Goal: Feedback & Contribution: Submit feedback/report problem

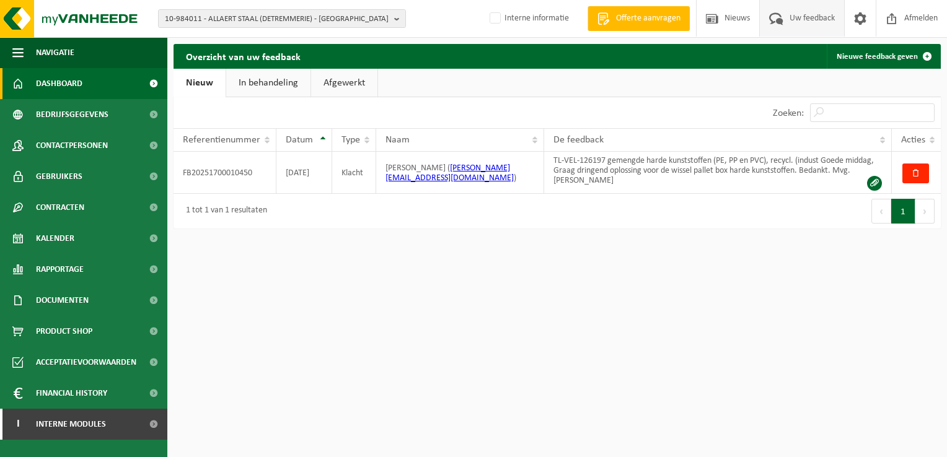
click at [69, 81] on span "Dashboard" at bounding box center [59, 83] width 46 height 31
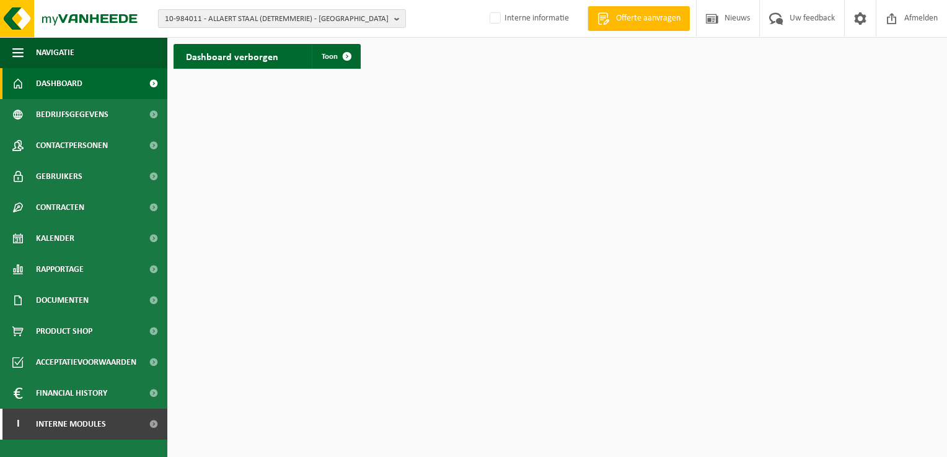
click at [398, 19] on b "button" at bounding box center [399, 18] width 11 height 17
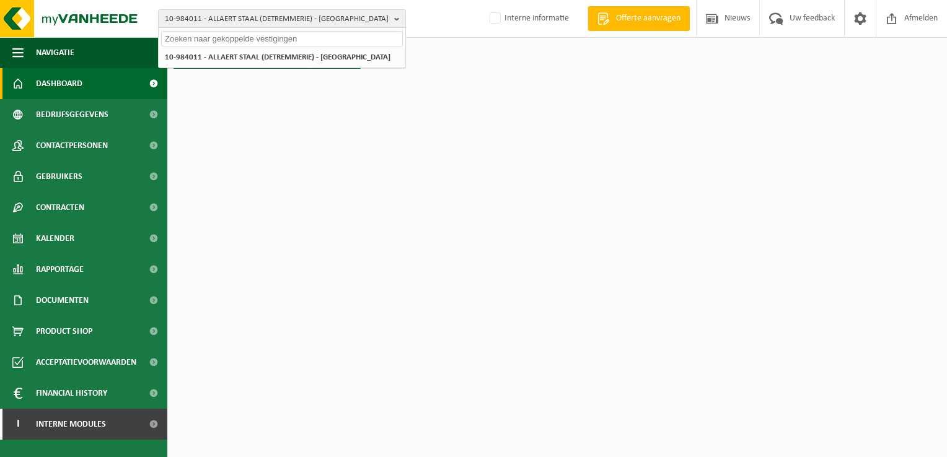
click at [349, 39] on input "text" at bounding box center [282, 38] width 242 height 15
paste input "10-993029"
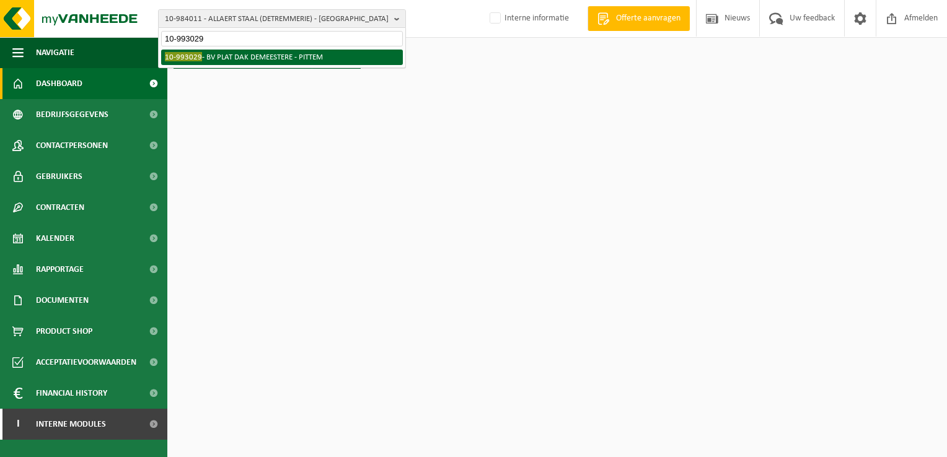
type input "10-993029"
click at [307, 53] on li "10-993029 - BV PLAT DAK DEMEESTERE - PITTEM" at bounding box center [282, 57] width 242 height 15
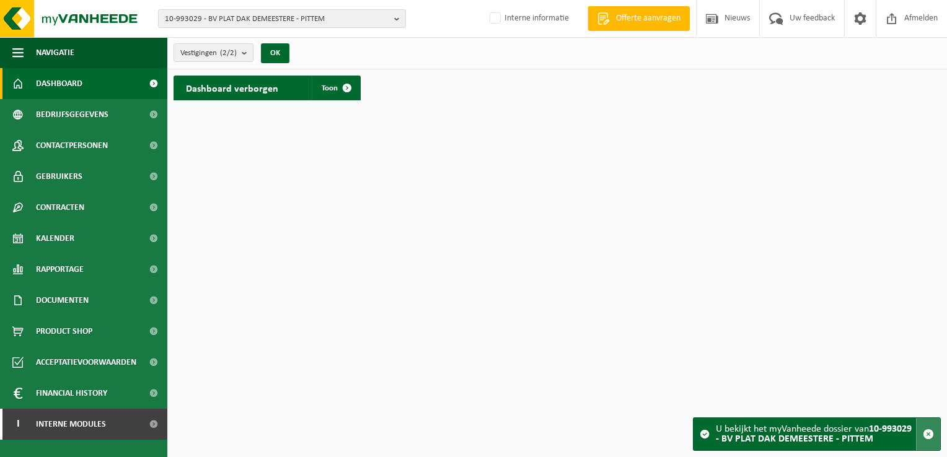
click at [927, 431] on span "button" at bounding box center [928, 434] width 11 height 11
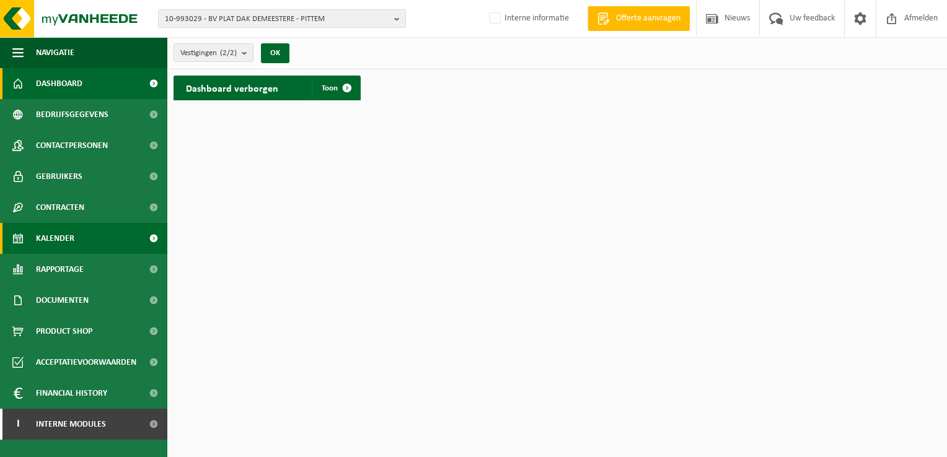
click at [72, 242] on span "Kalender" at bounding box center [55, 238] width 38 height 31
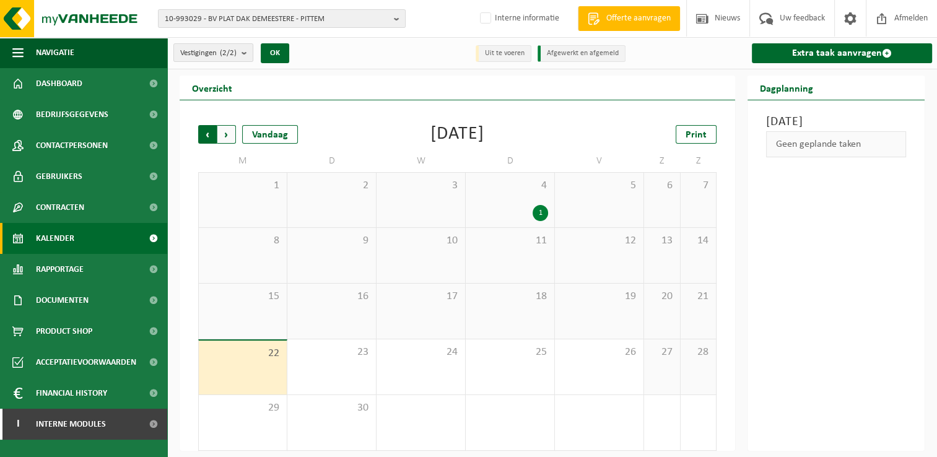
click at [229, 135] on span "Volgende" at bounding box center [226, 134] width 19 height 19
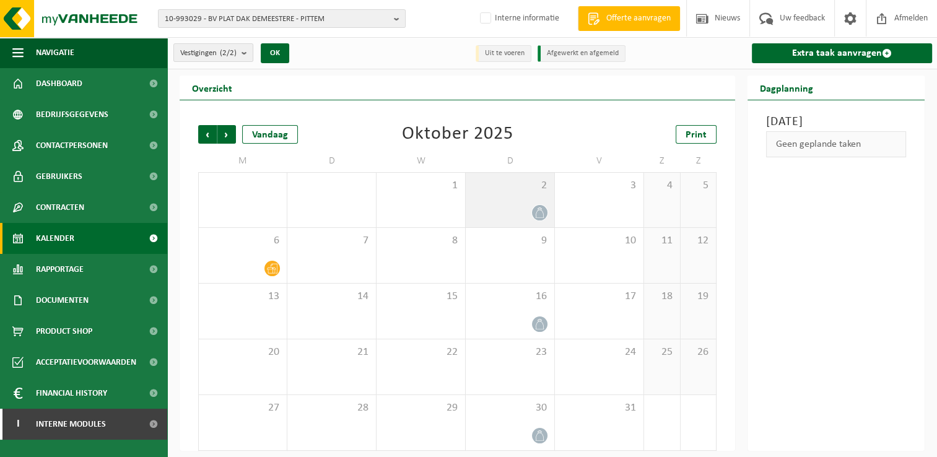
click at [498, 190] on span "2" at bounding box center [510, 186] width 76 height 14
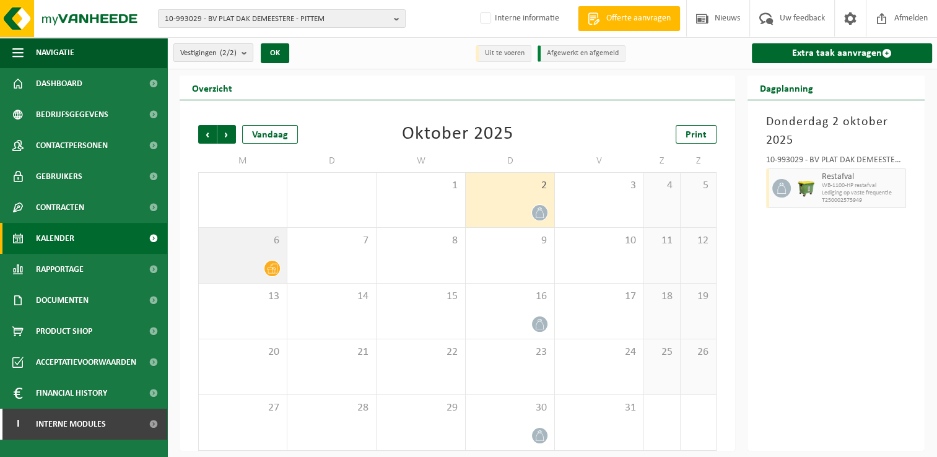
click at [229, 255] on div "6" at bounding box center [243, 255] width 88 height 55
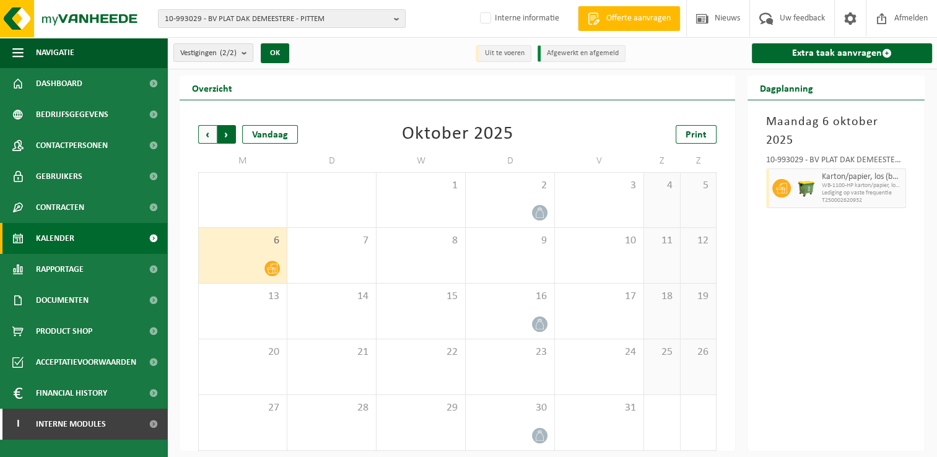
click at [208, 138] on span "Vorige" at bounding box center [207, 134] width 19 height 19
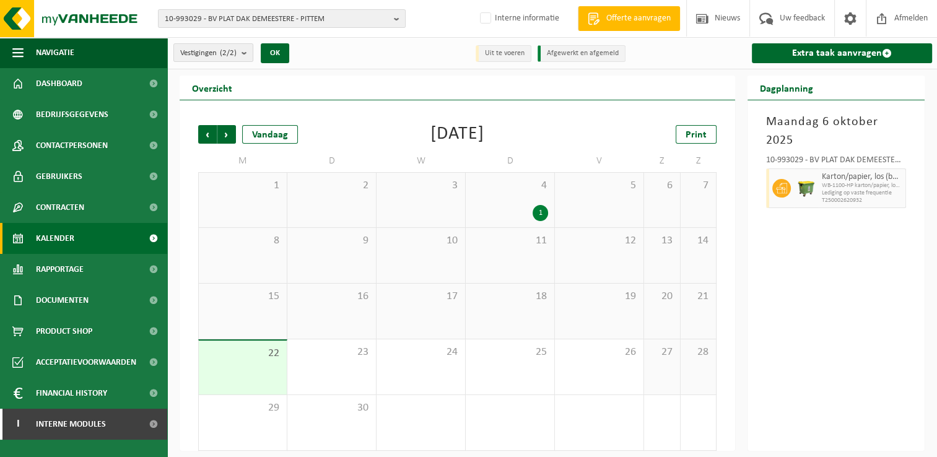
scroll to position [5, 0]
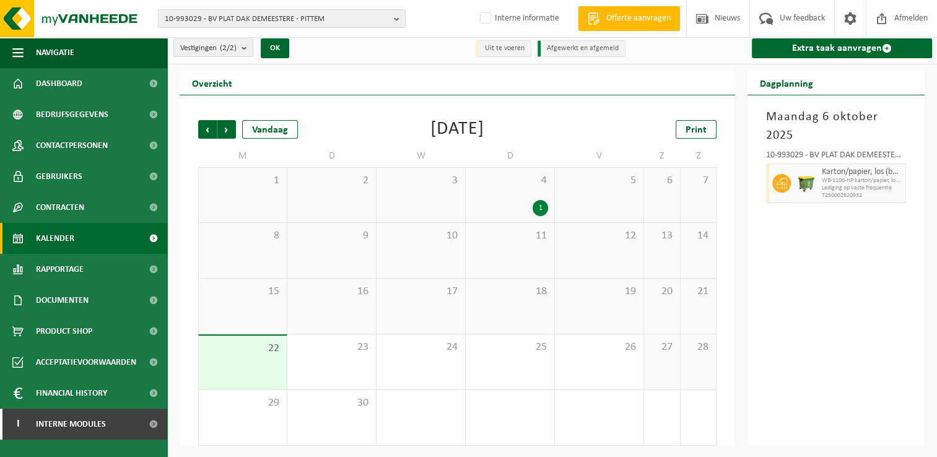
click at [846, 361] on div "Maandag 6 oktober 2025 10-993029 - BV PLAT DAK DEMEESTERE - PITTEM Karton/papie…" at bounding box center [836, 270] width 177 height 351
click at [67, 85] on span "Dashboard" at bounding box center [59, 83] width 46 height 31
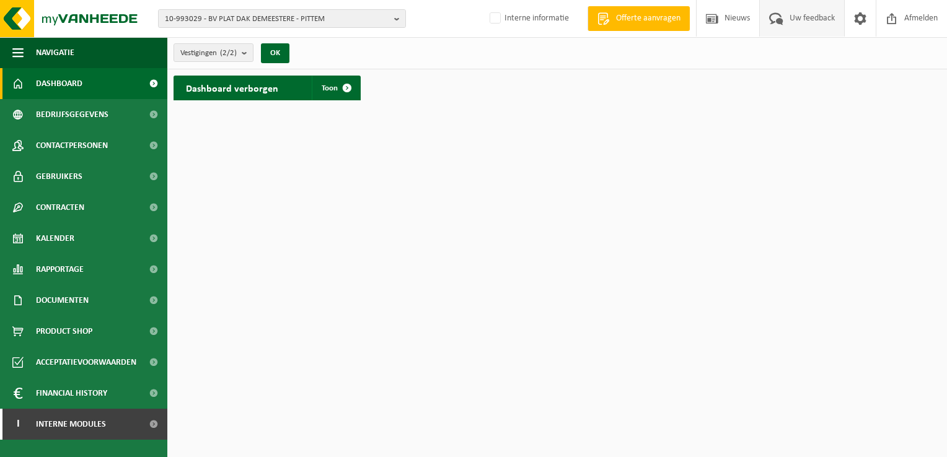
click at [795, 14] on span "Uw feedback" at bounding box center [811, 18] width 51 height 37
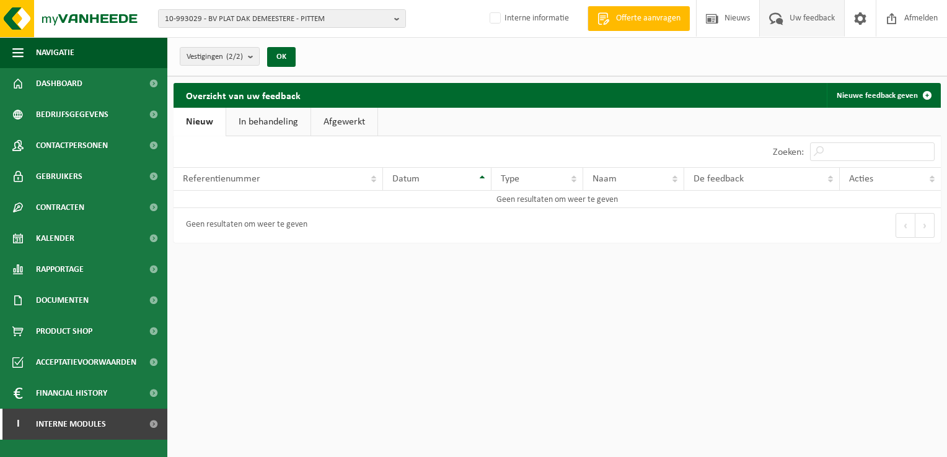
click at [274, 121] on link "In behandeling" at bounding box center [268, 122] width 84 height 29
click at [375, 120] on link "Afgewerkt" at bounding box center [346, 122] width 66 height 29
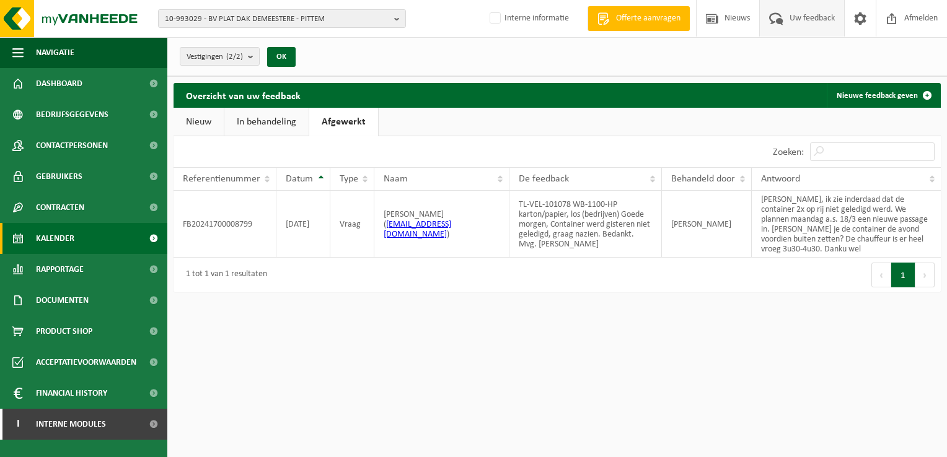
click at [84, 237] on link "Kalender" at bounding box center [83, 238] width 167 height 31
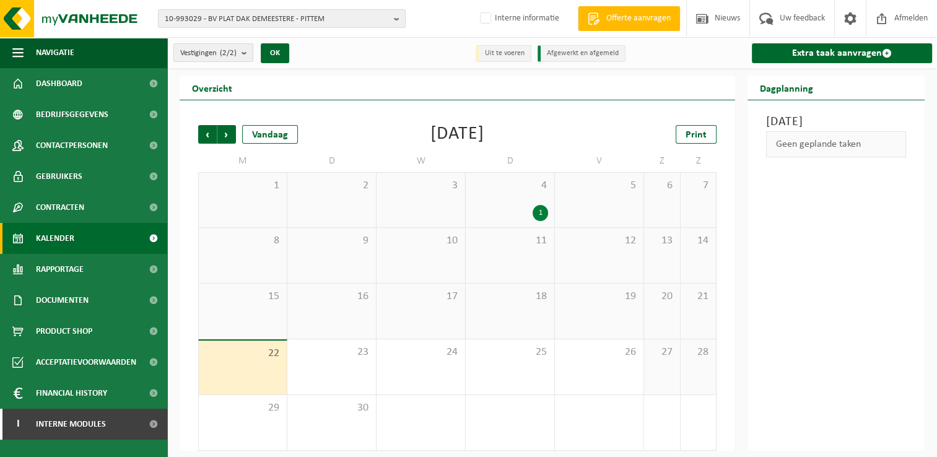
click at [509, 193] on div "4 1" at bounding box center [510, 200] width 89 height 55
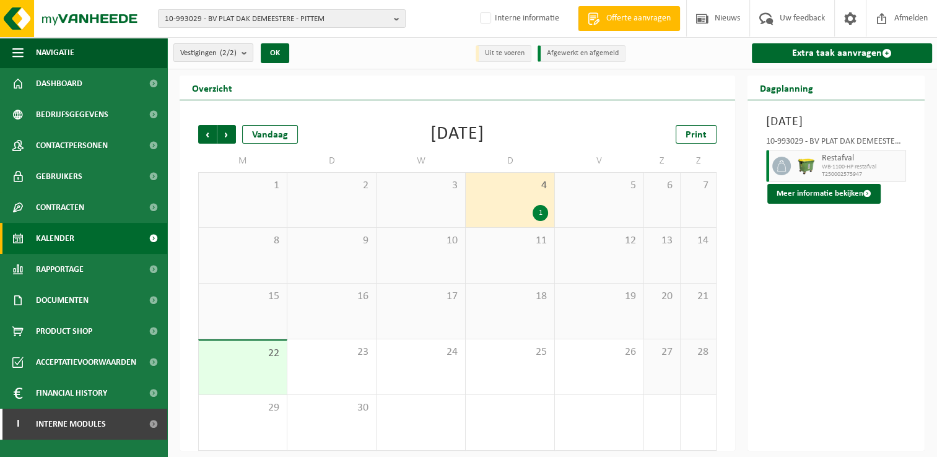
click at [503, 310] on div "18" at bounding box center [510, 311] width 89 height 55
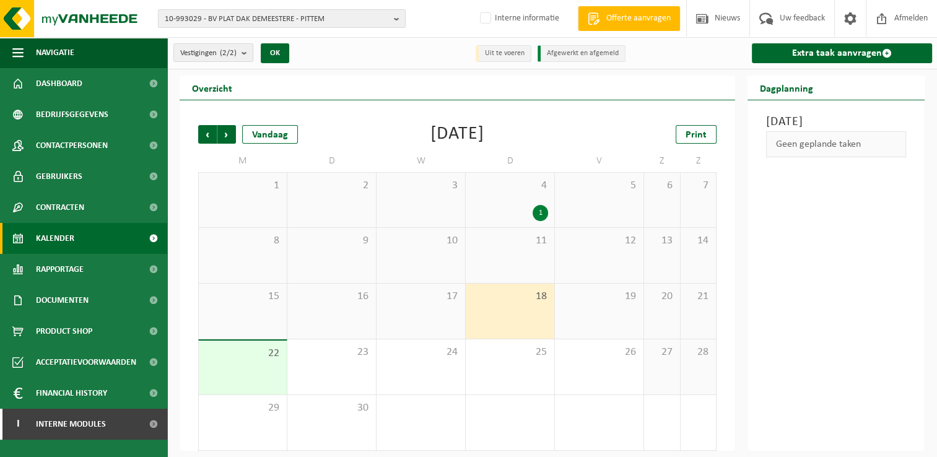
click at [237, 379] on div "22" at bounding box center [243, 368] width 88 height 54
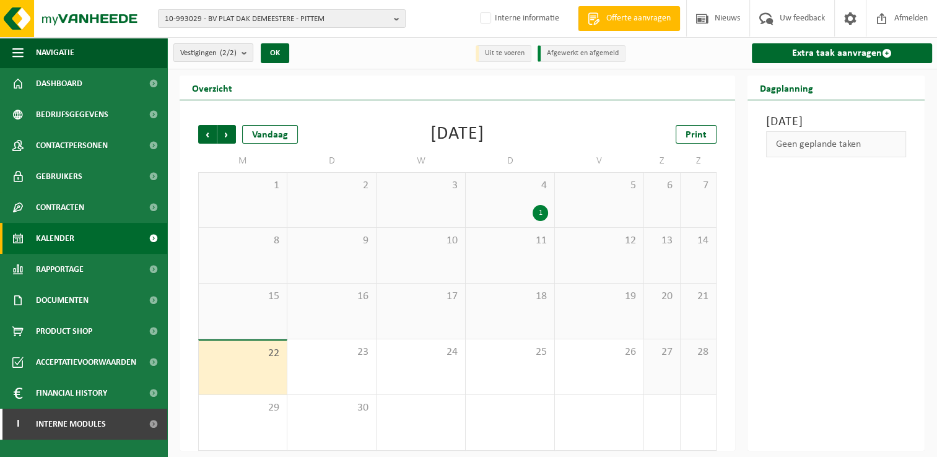
click at [492, 321] on div "18" at bounding box center [510, 311] width 89 height 55
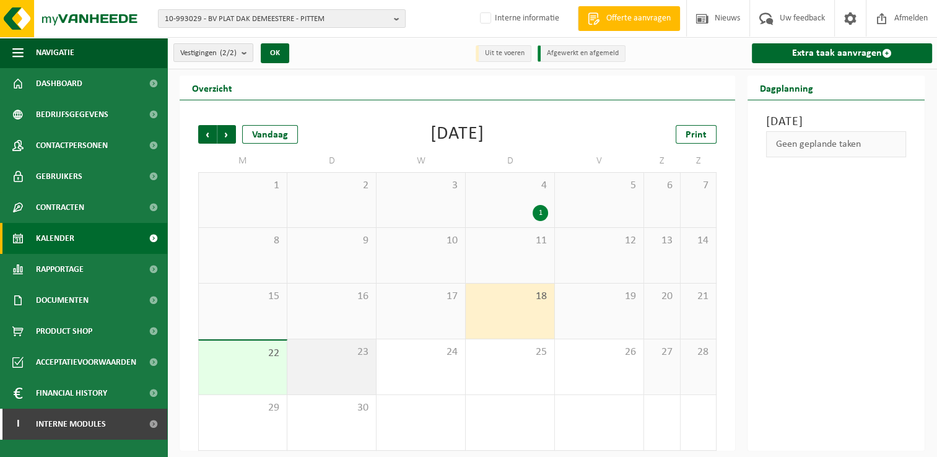
click at [328, 351] on span "23" at bounding box center [332, 353] width 76 height 14
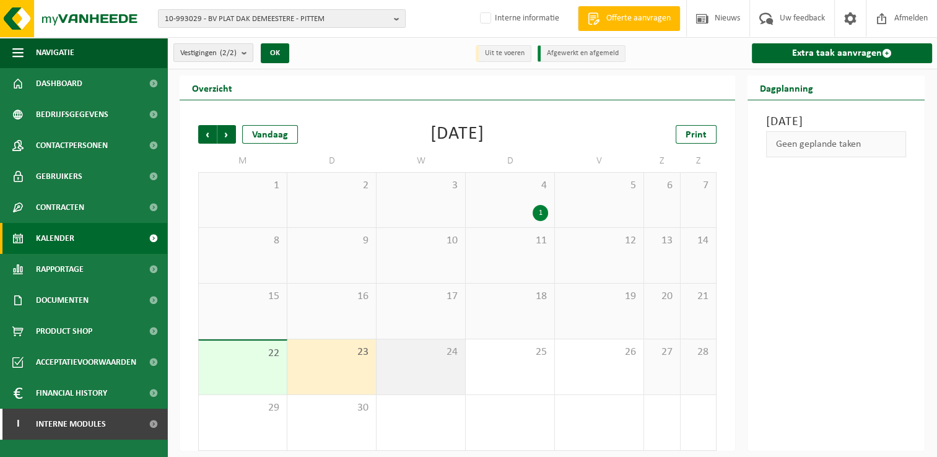
click at [409, 359] on div "24" at bounding box center [421, 367] width 89 height 55
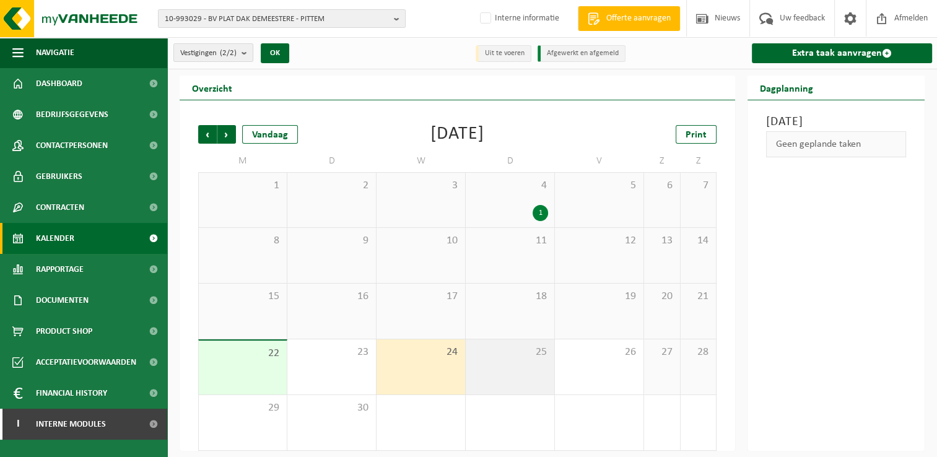
click at [497, 363] on div "25" at bounding box center [510, 367] width 89 height 55
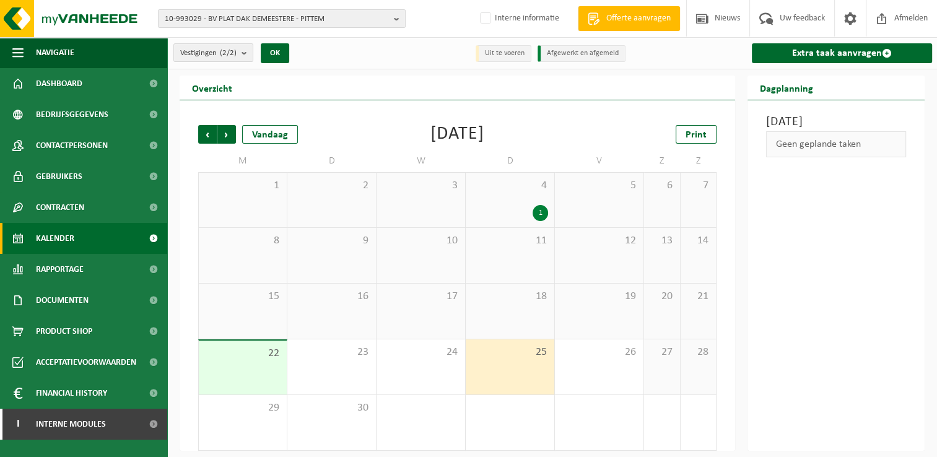
click at [519, 312] on div "18" at bounding box center [510, 311] width 89 height 55
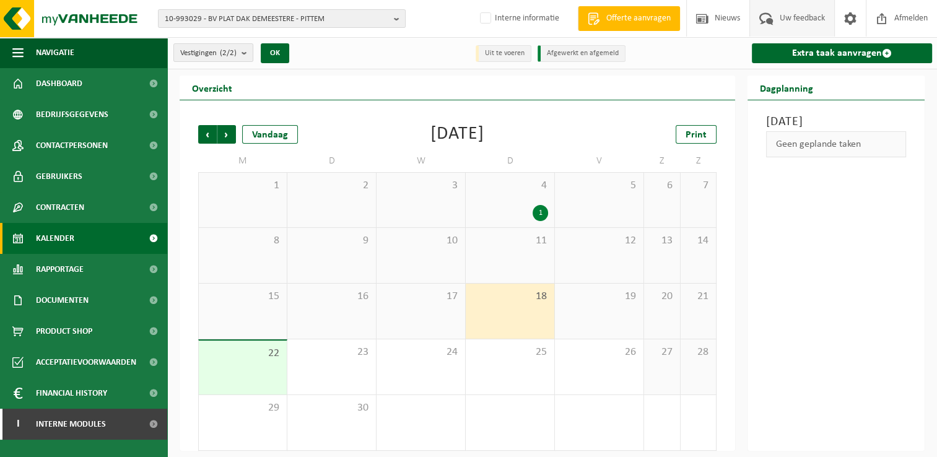
click at [809, 20] on span "Uw feedback" at bounding box center [802, 18] width 51 height 37
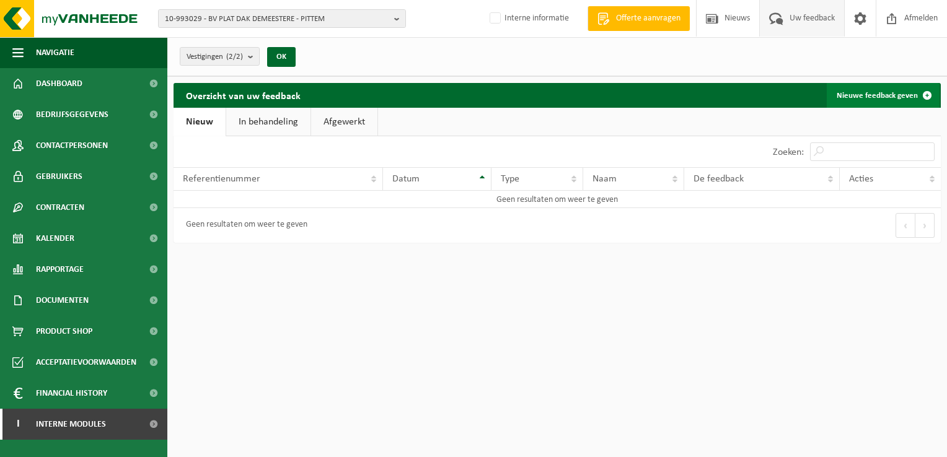
click at [892, 97] on link "Nieuwe feedback geven" at bounding box center [883, 95] width 113 height 25
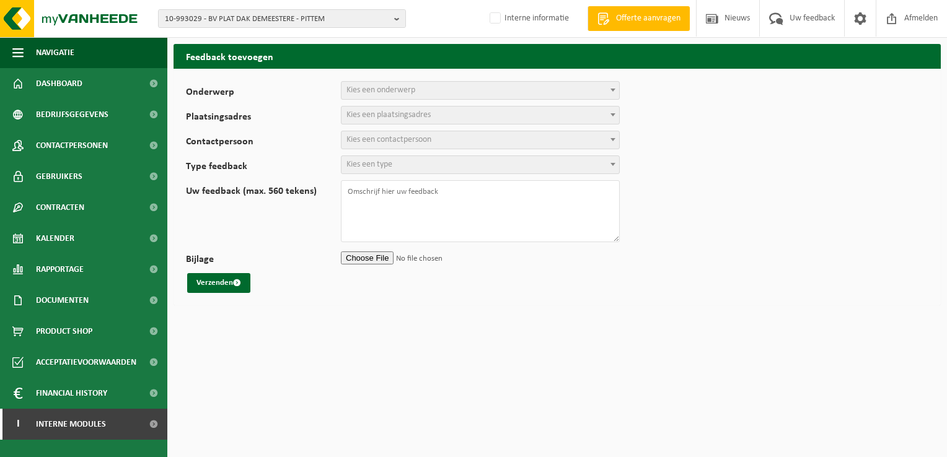
select select
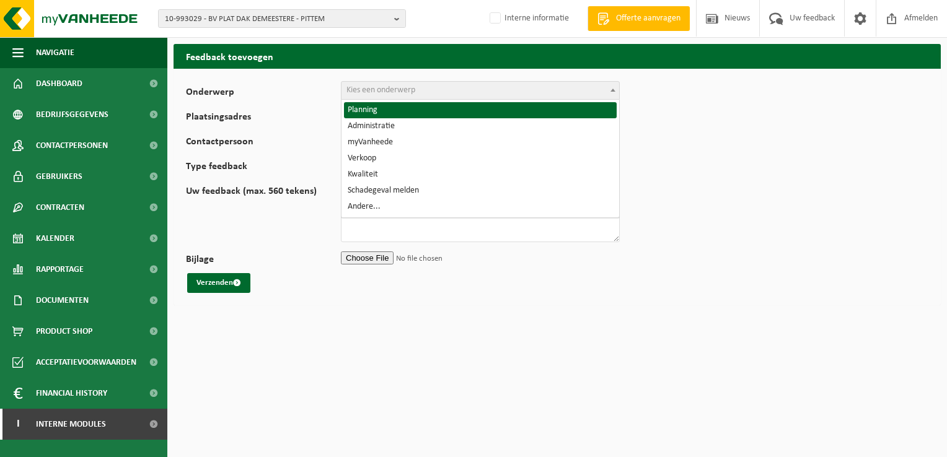
click at [398, 90] on span "Kies een onderwerp" at bounding box center [380, 90] width 69 height 9
select select "1"
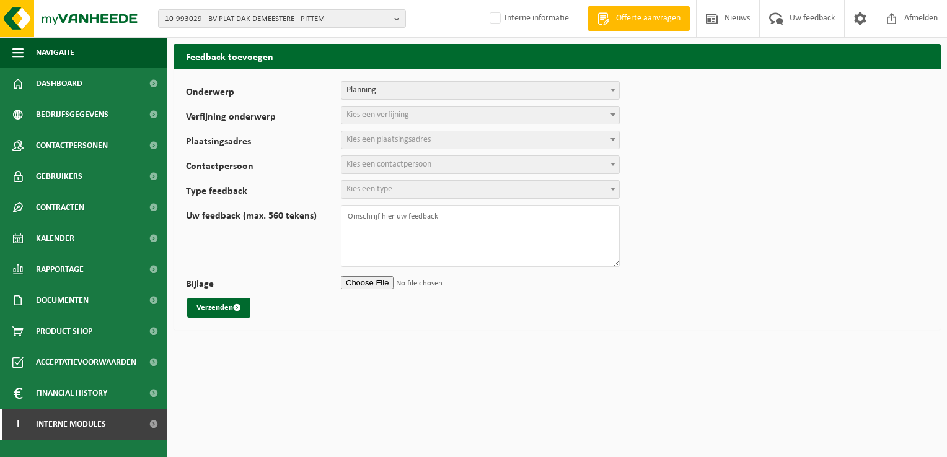
click at [363, 113] on span "Kies een verfijning" at bounding box center [377, 114] width 63 height 9
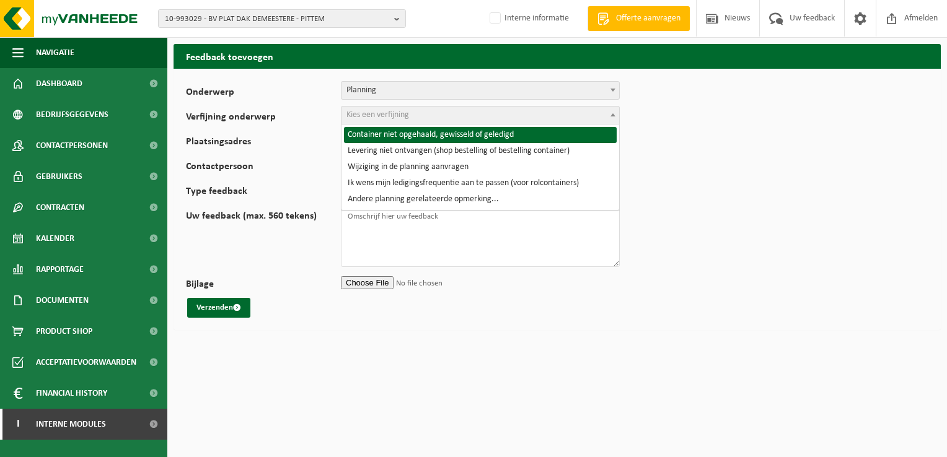
select select "2"
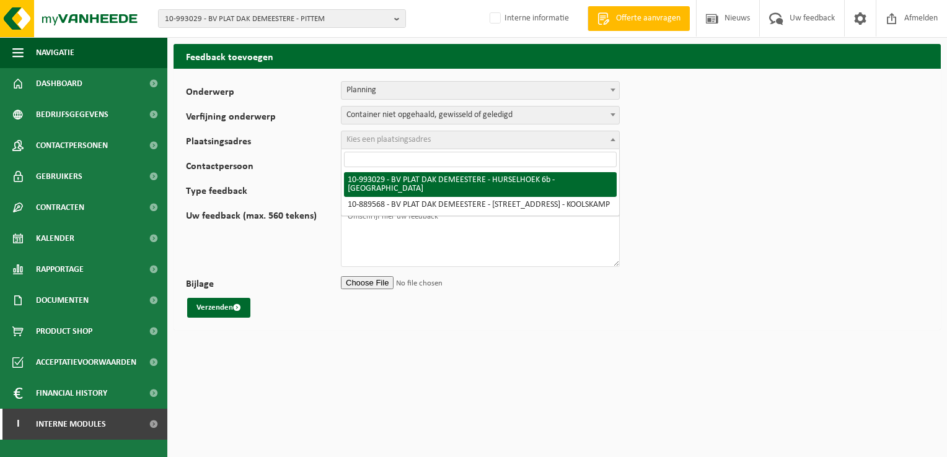
click at [370, 135] on span "Kies een plaatsingsadres" at bounding box center [388, 139] width 84 height 9
select select "170702"
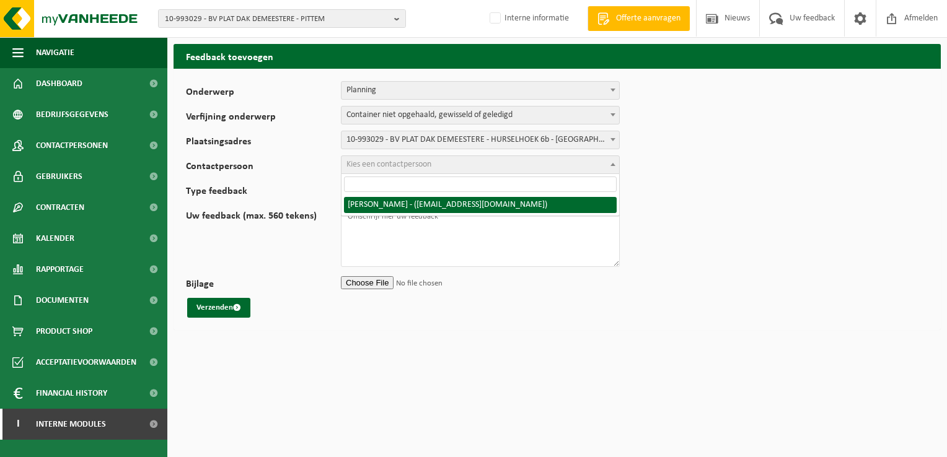
click at [438, 165] on span "Kies een contactpersoon" at bounding box center [480, 164] width 278 height 17
select select "67395"
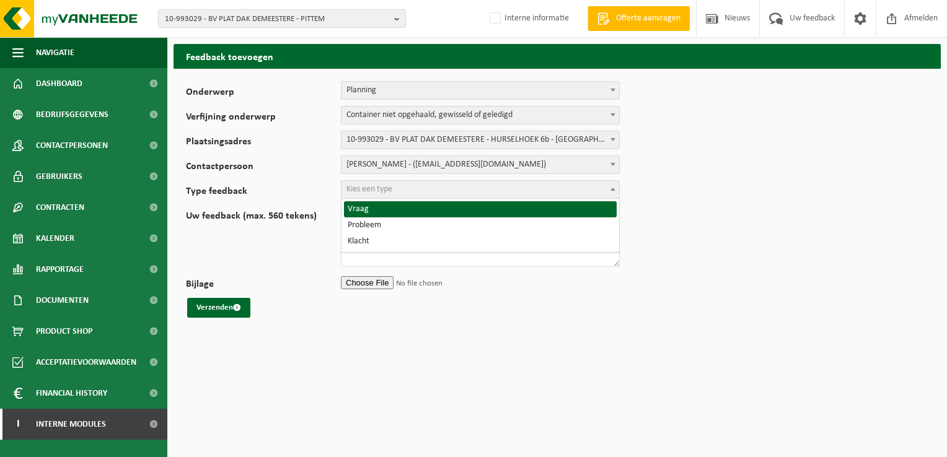
click at [398, 188] on span "Kies een type" at bounding box center [480, 189] width 278 height 17
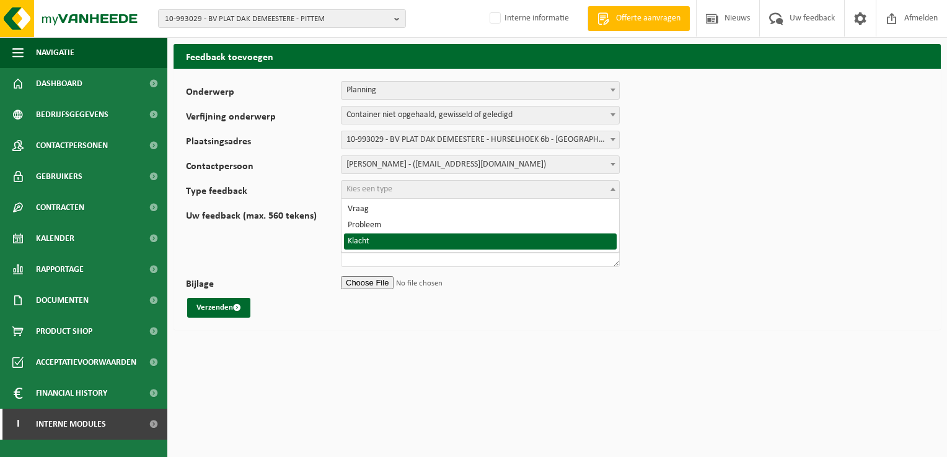
select select "COM"
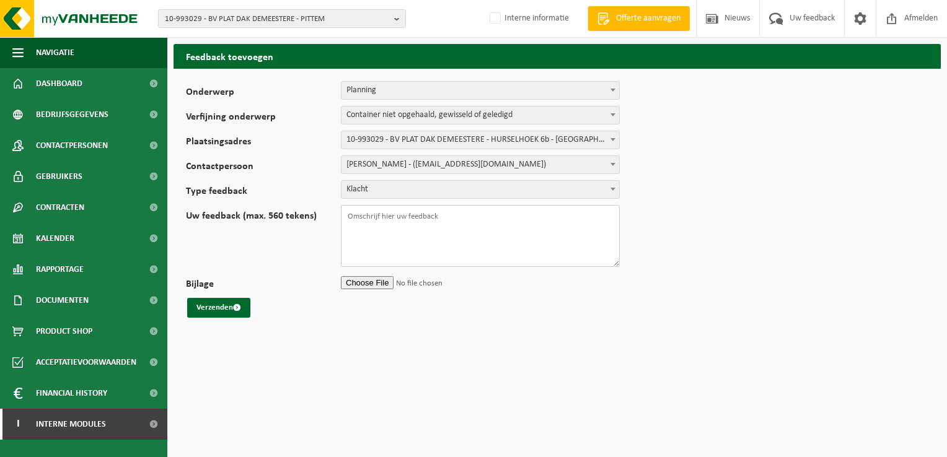
click at [495, 219] on textarea "Uw feedback (max. 560 tekens)" at bounding box center [480, 236] width 279 height 62
paste textarea "TL-VEL-128179"
paste textarea "WB-1100-HP restafval"
type textarea "TL-VEL-128179 WB-1100-HP restafval Goede middag, Container werd nog steeds niet…"
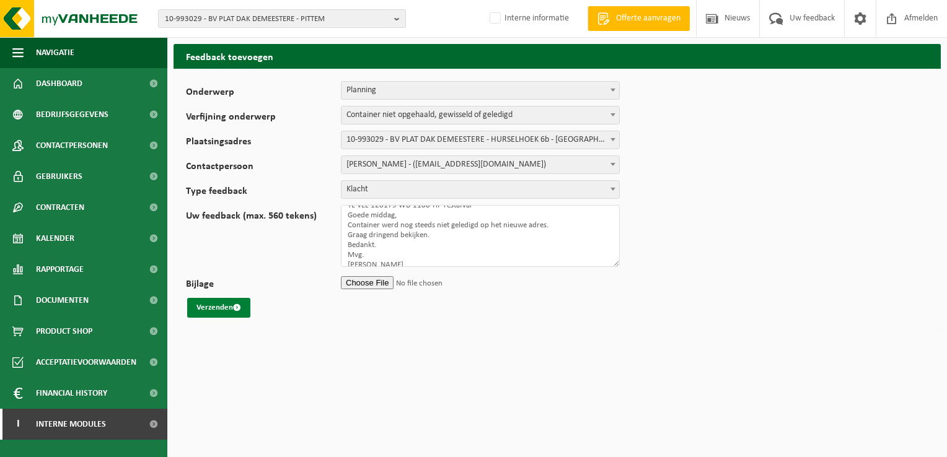
click at [213, 304] on button "Verzenden" at bounding box center [218, 308] width 63 height 20
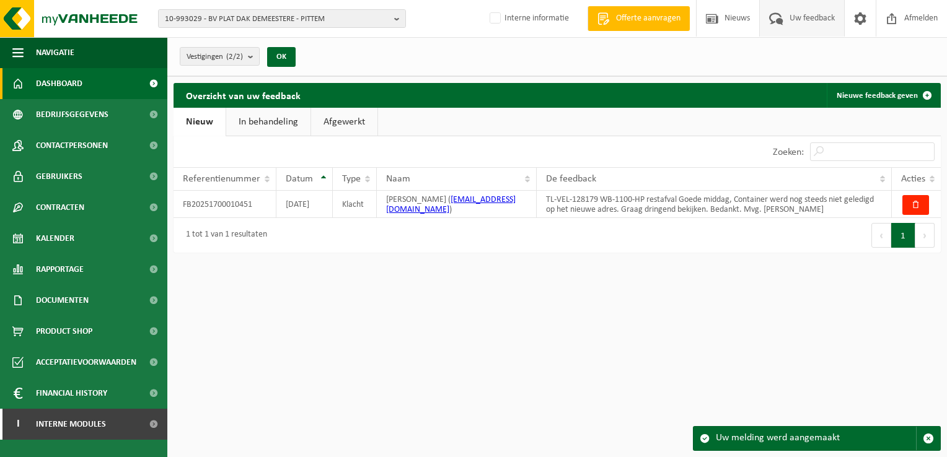
click at [87, 87] on link "Dashboard" at bounding box center [83, 83] width 167 height 31
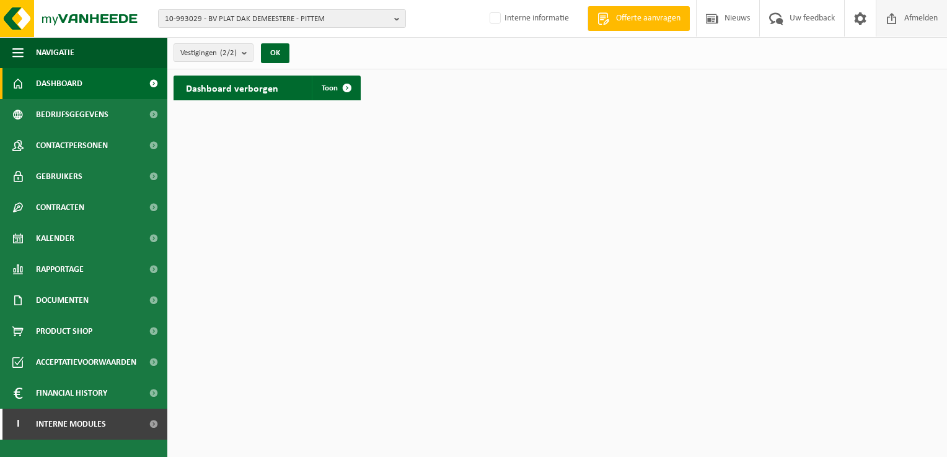
click at [916, 19] on span "Afmelden" at bounding box center [921, 18] width 40 height 37
